Goal: Task Accomplishment & Management: Manage account settings

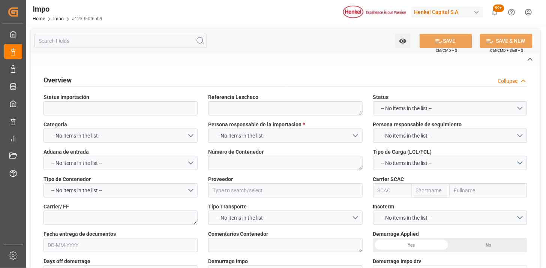
type textarea "250906900514"
type textarea "HLXU5656586"
type input "PIROBLOC SA"
type input "HLCU"
type textarea "HAPAG LLOYD"
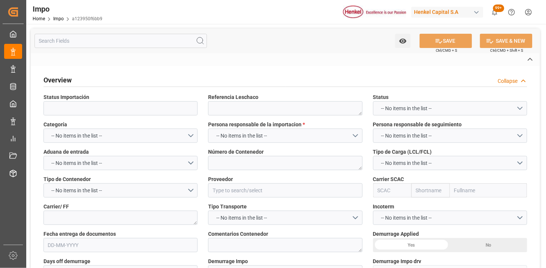
type textarea "SENER | MAQUINA | HL SOLICITA CORRECCIÓN DEL CONSIGNEE || SE DETECTA PLAGA A LA…"
type input "AA"
type textarea "AA"
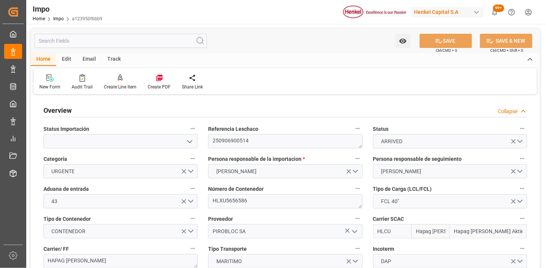
type input "Hapag Lloyd"
type input "Hapag Lloyd Aktiengesellschaft"
type input "3"
type input "66"
type input "3"
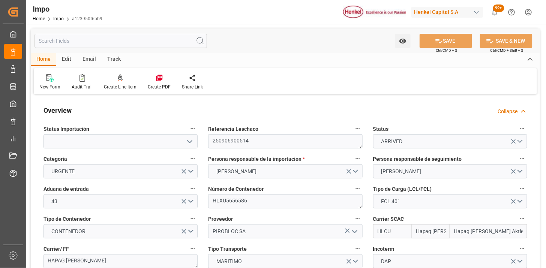
type input "28-08-2025"
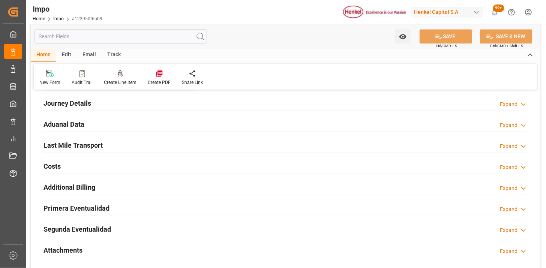
scroll to position [583, 0]
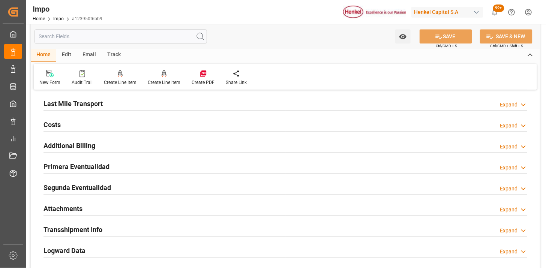
click at [192, 167] on div "Primera Eventualidad Expand" at bounding box center [286, 166] width 484 height 14
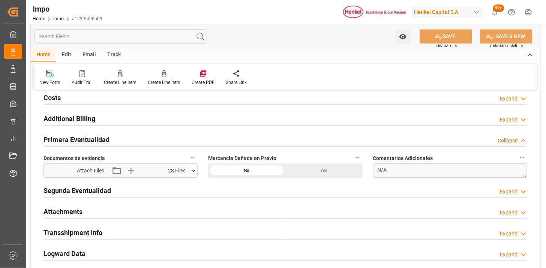
scroll to position [625, 0]
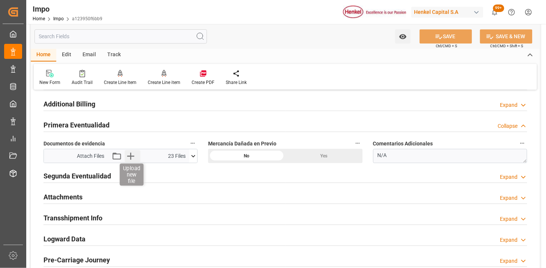
click at [131, 159] on icon "button" at bounding box center [131, 156] width 12 height 12
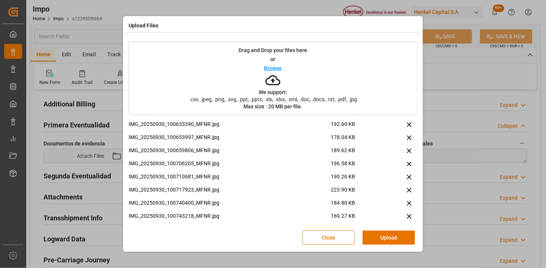
drag, startPoint x: 382, startPoint y: 231, endPoint x: 324, endPoint y: 223, distance: 58.8
click at [379, 233] on button "Upload" at bounding box center [389, 238] width 53 height 14
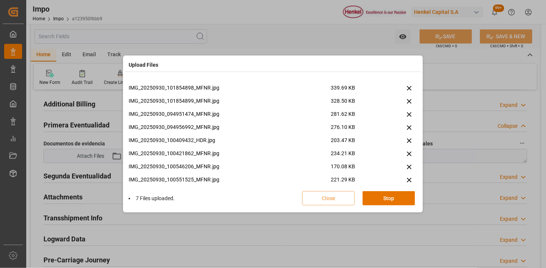
scroll to position [228, 0]
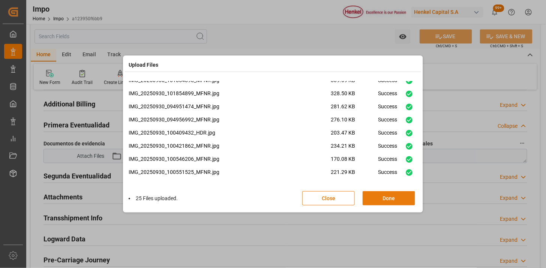
click at [369, 197] on button "Done" at bounding box center [389, 198] width 53 height 14
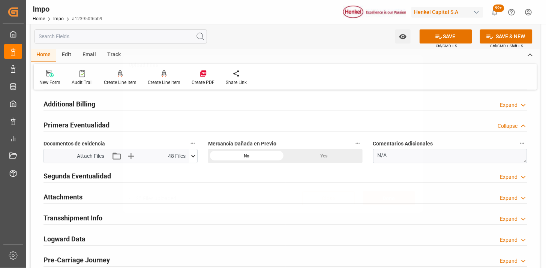
scroll to position [0, 0]
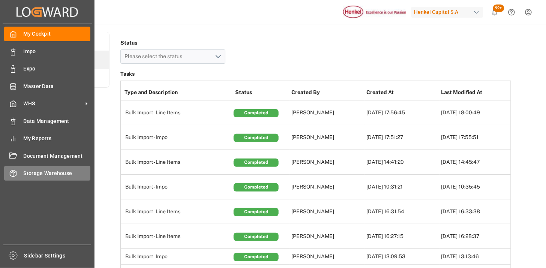
click at [42, 170] on span "Storage Warehouse" at bounding box center [57, 174] width 67 height 8
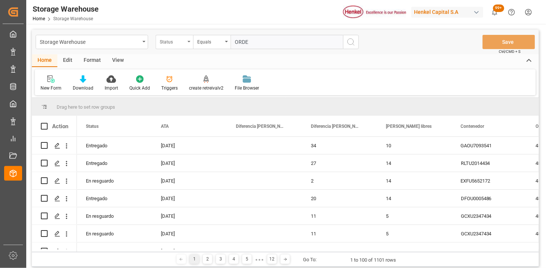
type input "ORDE"
click at [170, 42] on div "Status" at bounding box center [173, 41] width 26 height 9
type input "ORDE"
click at [279, 46] on input "text" at bounding box center [287, 42] width 113 height 14
paste input "4578401170"
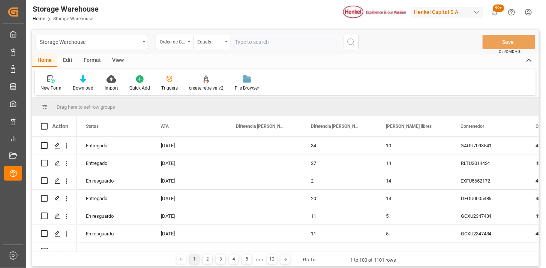
type input "4578401170"
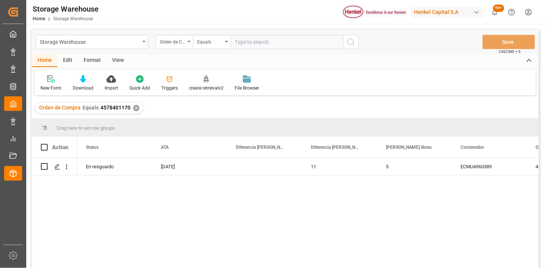
click at [122, 60] on div "View" at bounding box center [118, 60] width 23 height 13
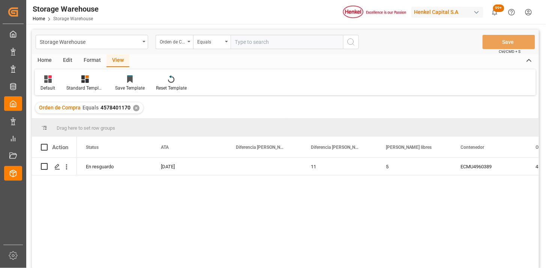
drag, startPoint x: 58, startPoint y: 89, endPoint x: 59, endPoint y: 92, distance: 3.8
click at [58, 89] on div "Default" at bounding box center [48, 83] width 26 height 17
drag, startPoint x: 63, startPoint y: 122, endPoint x: 177, endPoint y: 107, distance: 115.5
click at [66, 122] on div "REPORTE." at bounding box center [77, 121] width 66 height 8
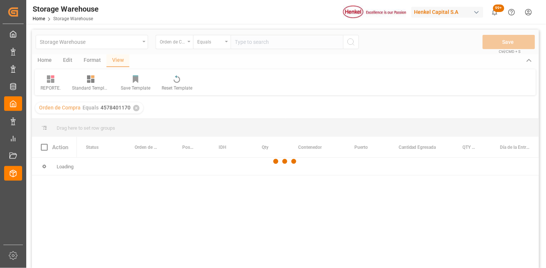
scroll to position [42, 0]
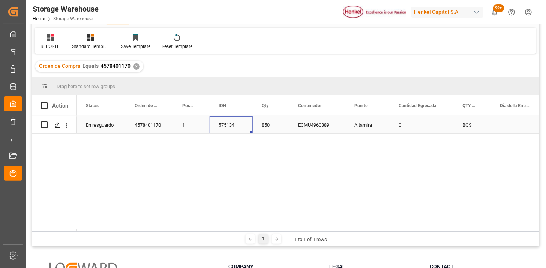
click at [234, 128] on div "575134" at bounding box center [231, 124] width 43 height 17
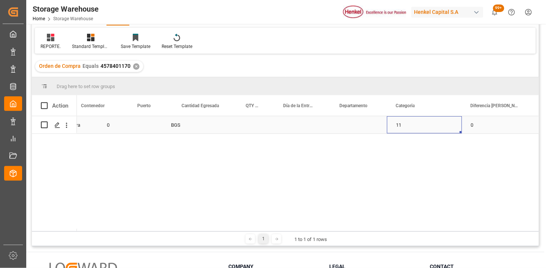
scroll to position [0, 292]
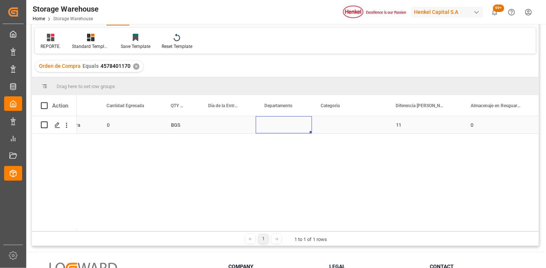
click at [282, 123] on div "Press SPACE to select this row." at bounding box center [284, 124] width 56 height 17
click at [294, 129] on button "Select" at bounding box center [284, 129] width 44 height 14
click at [284, 173] on div "Contract Logistics" at bounding box center [284, 182] width 44 height 30
click at [326, 121] on div "Press SPACE to select this row." at bounding box center [349, 124] width 75 height 17
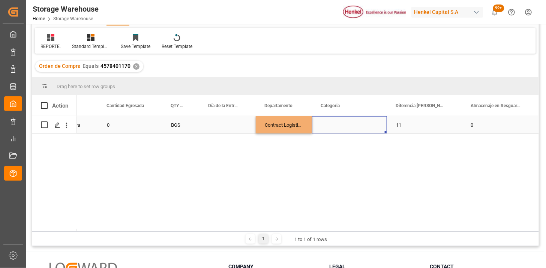
click at [335, 123] on div "Press SPACE to select this row." at bounding box center [349, 124] width 75 height 17
drag, startPoint x: 370, startPoint y: 132, endPoint x: 367, endPoint y: 136, distance: 5.6
click at [371, 133] on button "Select" at bounding box center [349, 129] width 63 height 14
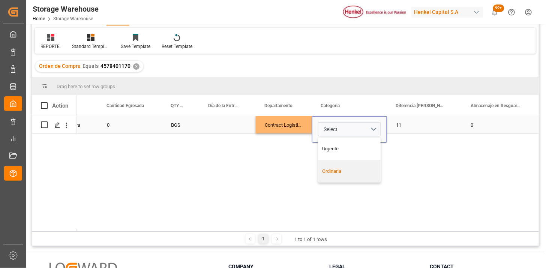
drag, startPoint x: 351, startPoint y: 170, endPoint x: 289, endPoint y: 135, distance: 71.2
click at [350, 169] on div "Ordinaria" at bounding box center [350, 172] width 54 height 8
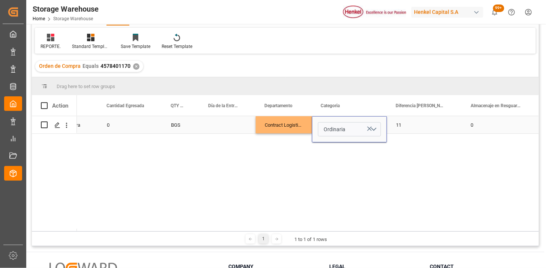
click at [282, 124] on div "Contract Logistics" at bounding box center [284, 124] width 56 height 17
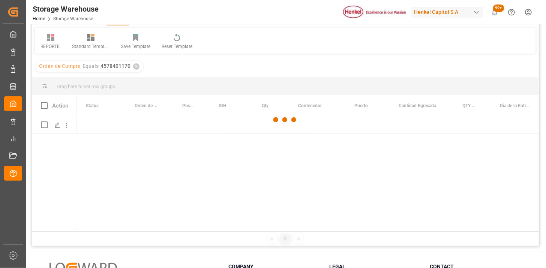
scroll to position [0, 0]
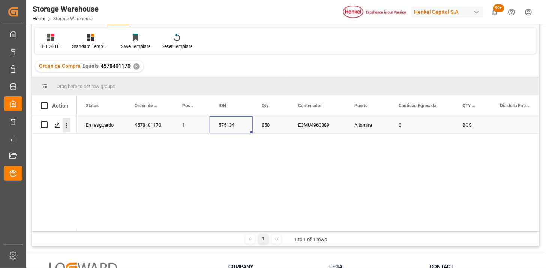
click at [69, 128] on icon "open menu" at bounding box center [67, 126] width 8 height 8
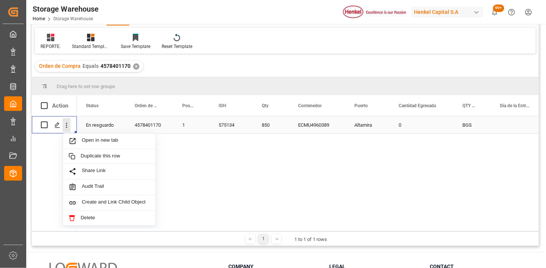
click at [69, 128] on icon "close menu" at bounding box center [67, 126] width 8 height 8
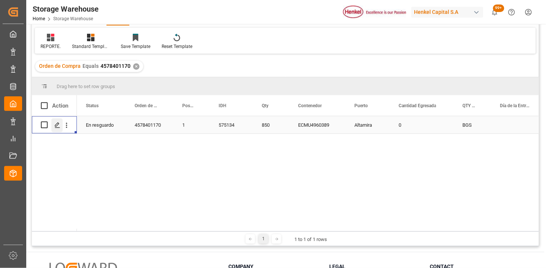
click at [60, 125] on div "Press SPACE to select this row." at bounding box center [56, 126] width 11 height 14
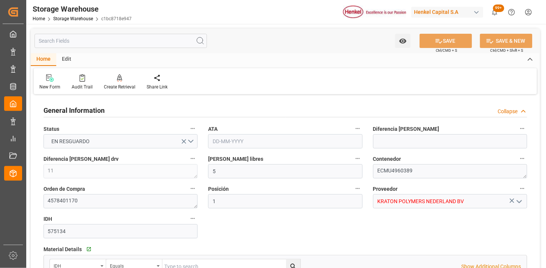
type input "5"
type input "1"
type input "850"
type input "21"
type input "0"
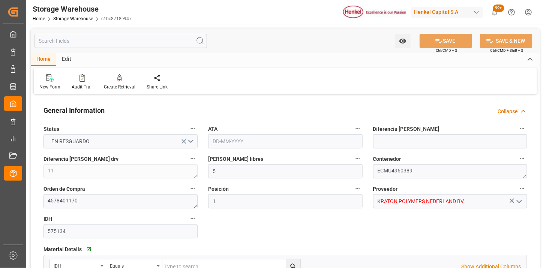
type input "0"
type input "15-09-2025"
type input "[DATE]"
type input "19-09-2025 18:19"
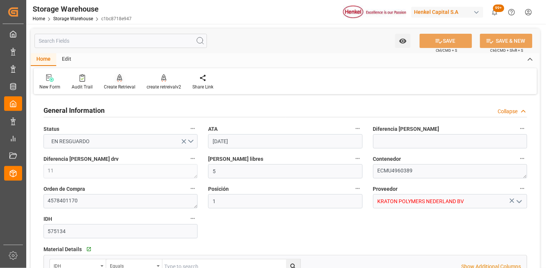
click at [124, 81] on div at bounding box center [120, 78] width 32 height 8
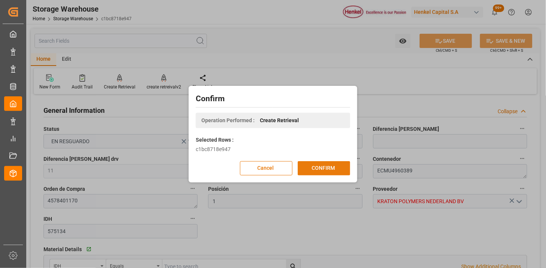
click at [312, 165] on button "CONFIRM" at bounding box center [324, 168] width 53 height 14
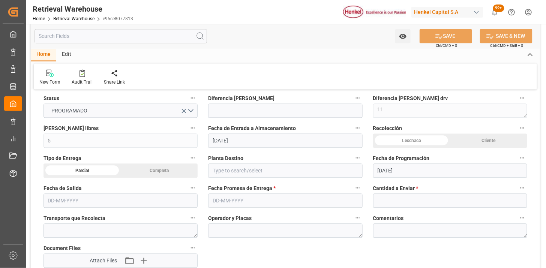
scroll to position [417, 0]
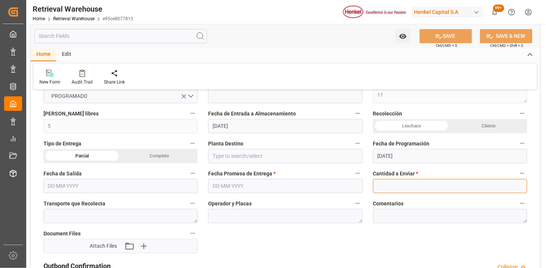
click at [448, 189] on input "text" at bounding box center [450, 186] width 154 height 14
type input "850"
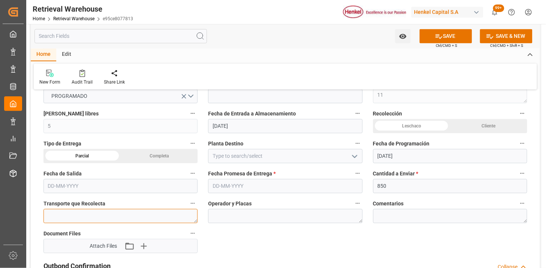
click at [182, 218] on textarea at bounding box center [121, 216] width 154 height 14
type textarea "CORPOR"
click at [68, 191] on input "text" at bounding box center [121, 186] width 154 height 14
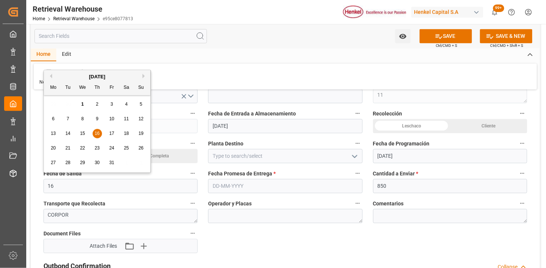
type input "[DATE]"
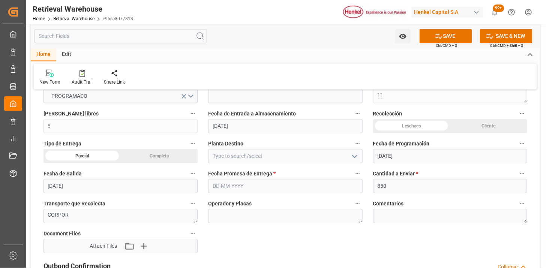
click at [404, 127] on div "Leschaco" at bounding box center [411, 126] width 77 height 14
click at [269, 149] on input at bounding box center [285, 156] width 154 height 14
type input "[PERSON_NAME]"
click at [193, 157] on div "Completa" at bounding box center [159, 156] width 77 height 14
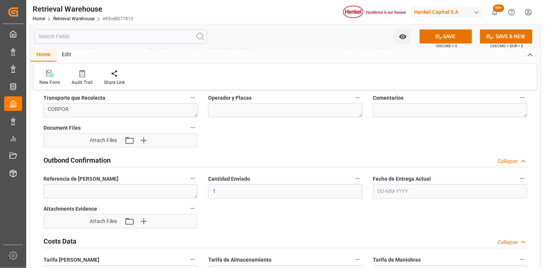
scroll to position [542, 0]
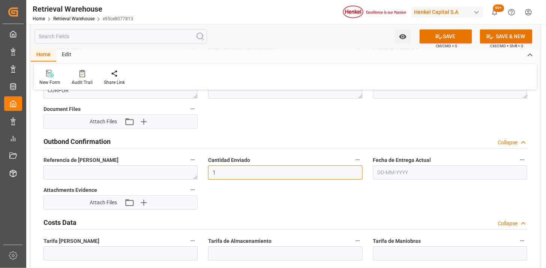
click at [239, 171] on input "1" at bounding box center [285, 172] width 154 height 14
type input "850"
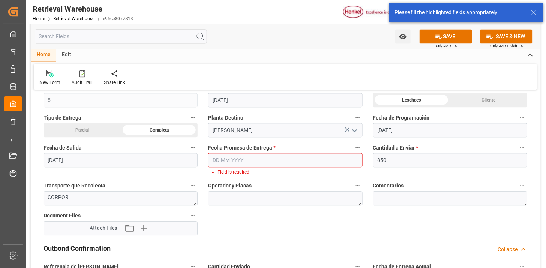
scroll to position [457, 0]
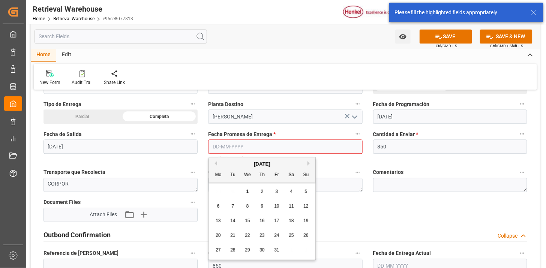
click at [230, 149] on input "text" at bounding box center [285, 147] width 154 height 14
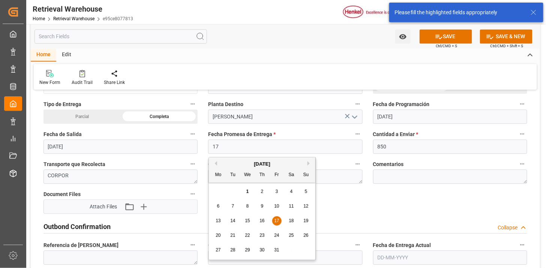
type input "[DATE]"
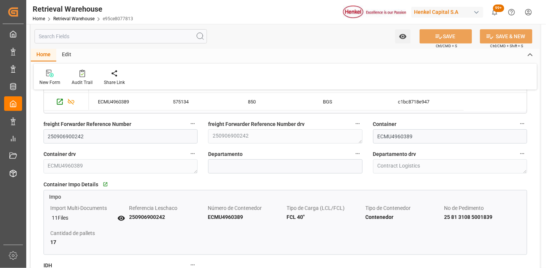
type textarea "26"
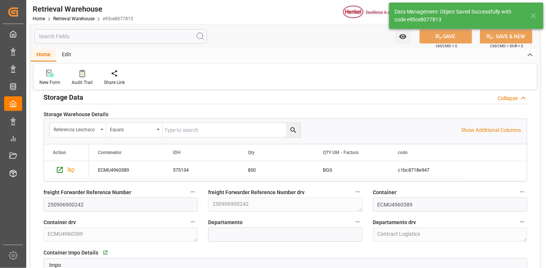
scroll to position [0, 0]
